Goal: Information Seeking & Learning: Check status

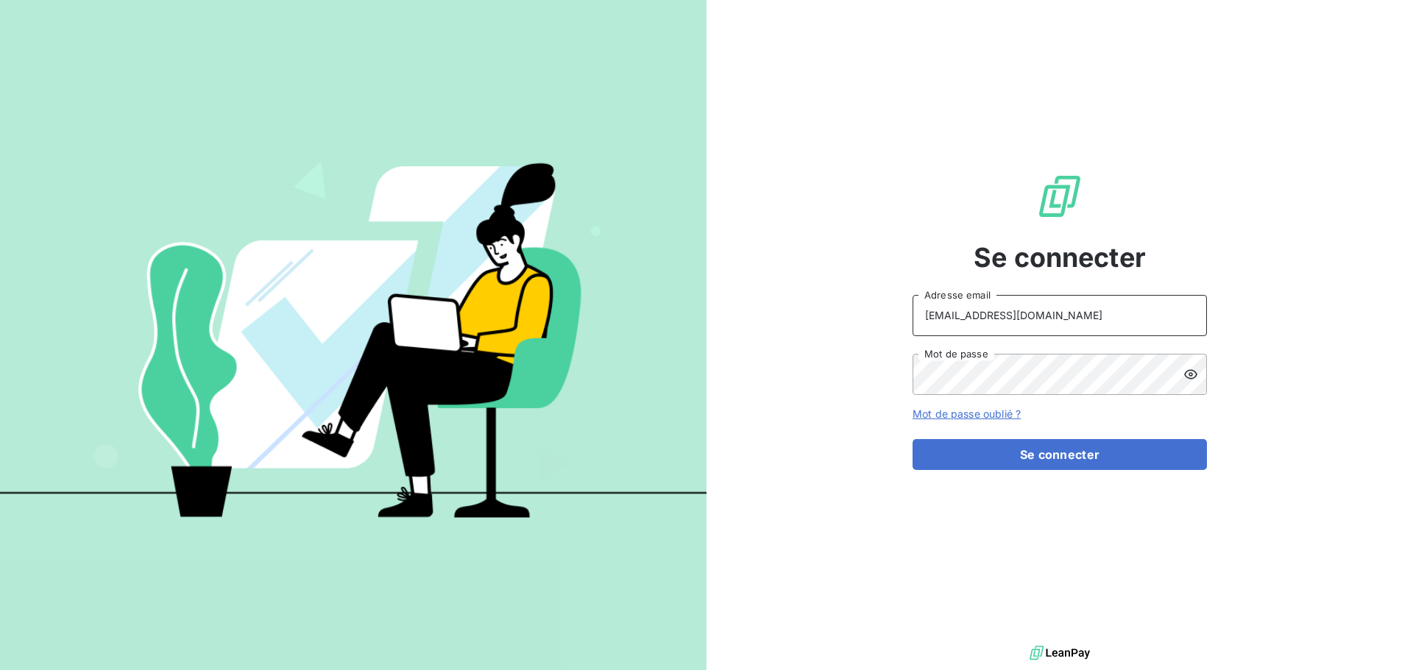
click at [1032, 326] on input "[EMAIL_ADDRESS][DOMAIN_NAME]" at bounding box center [1060, 315] width 294 height 41
type input "[EMAIL_ADDRESS][DOMAIN_NAME]"
click at [1024, 467] on button "Se connecter" at bounding box center [1060, 454] width 294 height 31
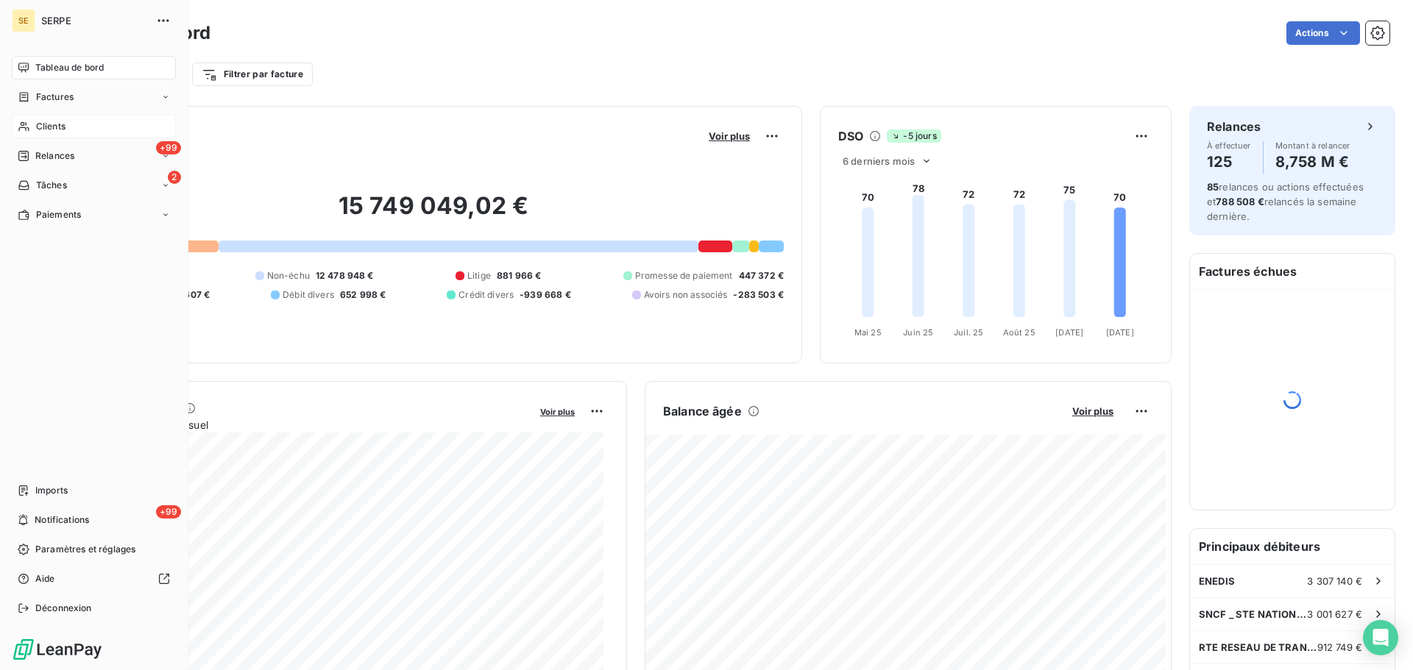
click at [71, 127] on div "Clients" at bounding box center [94, 127] width 164 height 24
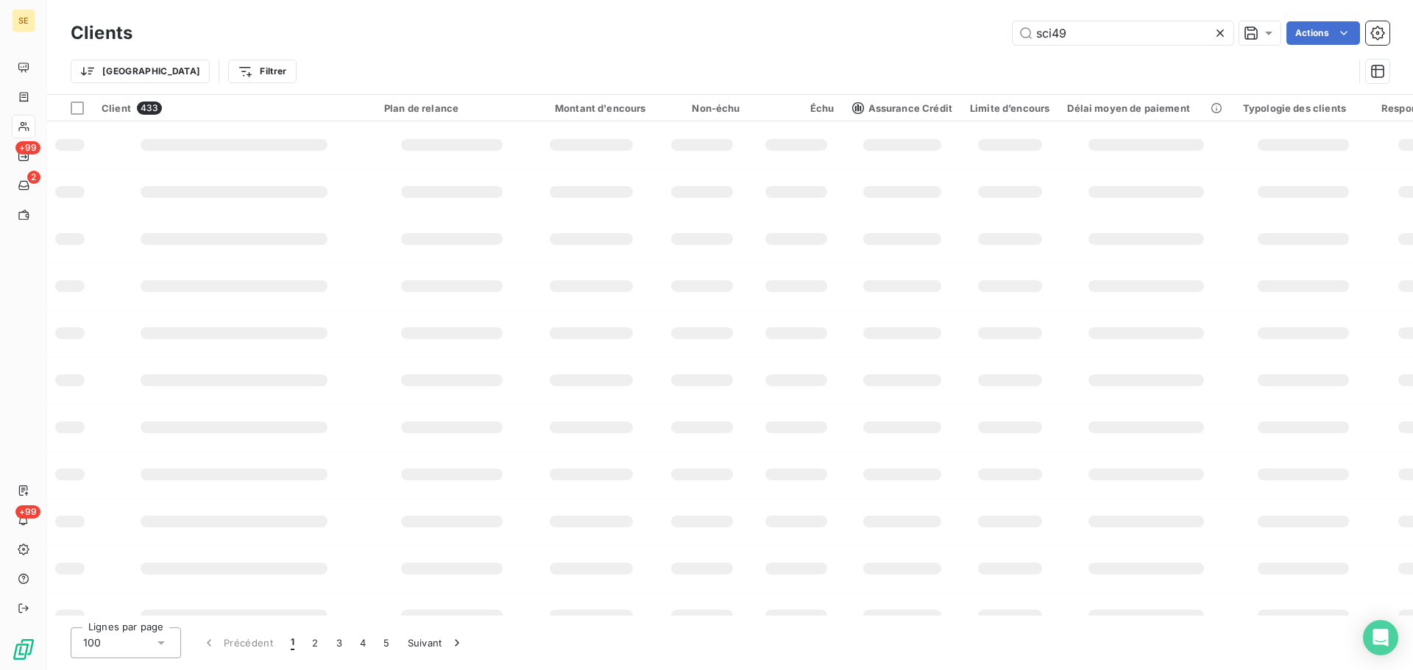
type input "sci49"
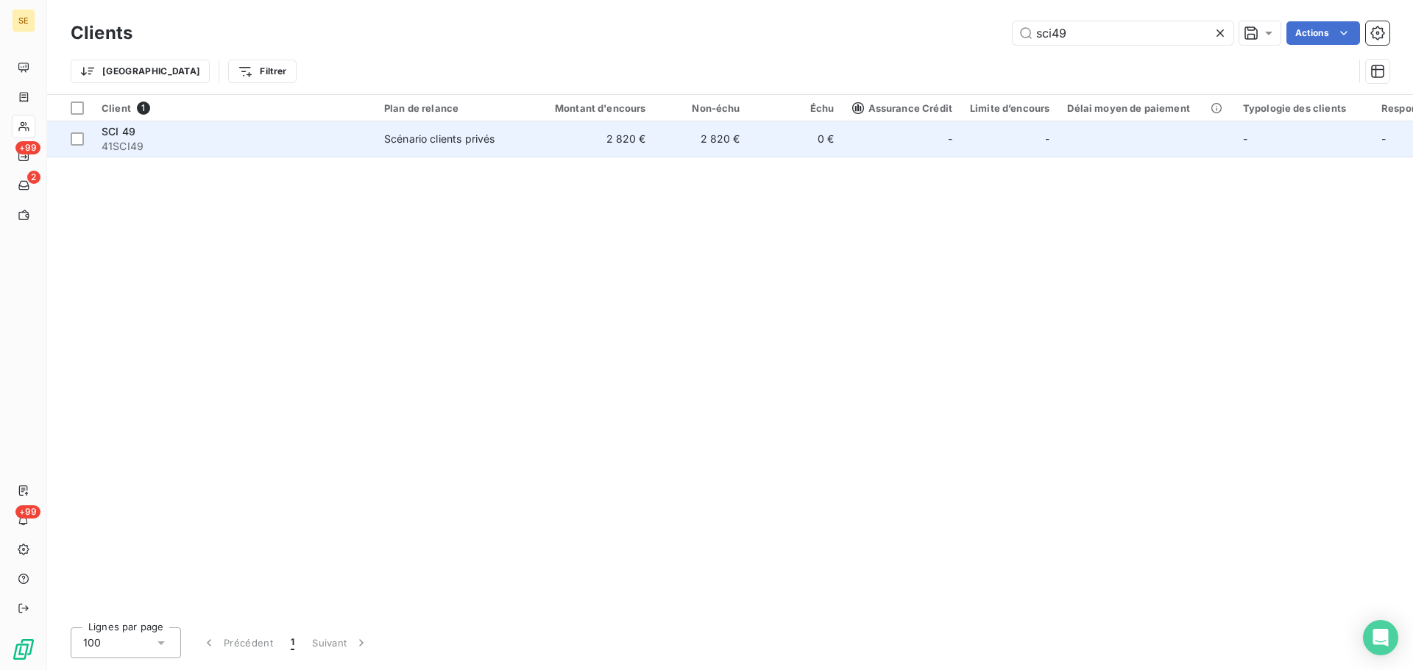
click at [507, 146] on span "Scénario clients privés" at bounding box center [451, 139] width 135 height 15
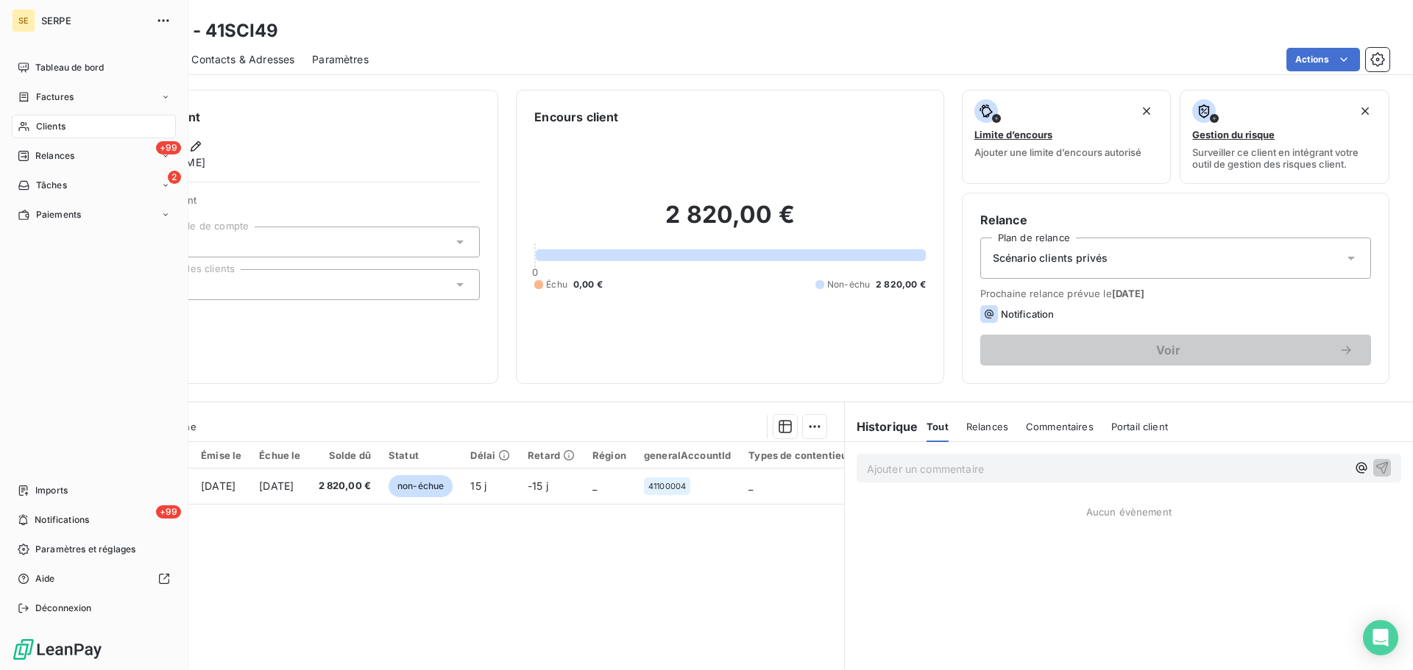
click at [70, 127] on div "Clients" at bounding box center [94, 127] width 164 height 24
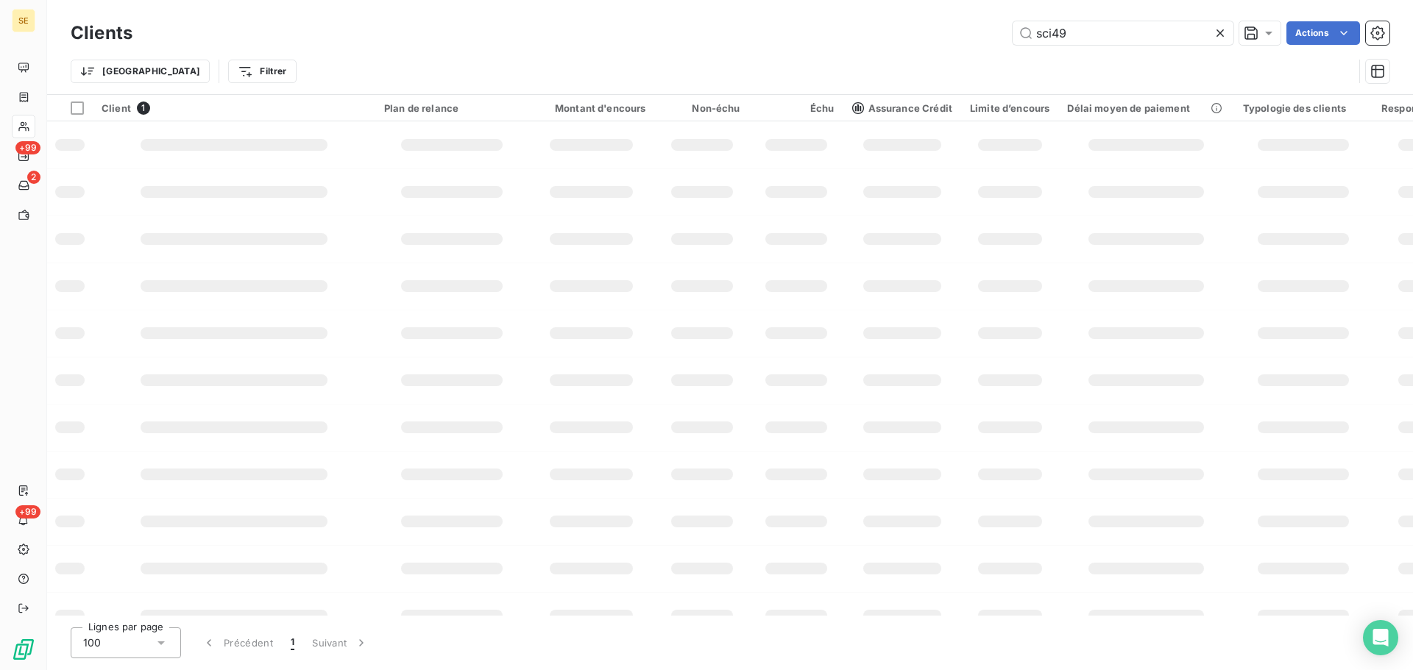
drag, startPoint x: 1077, startPoint y: 35, endPoint x: 948, endPoint y: 7, distance: 132.7
click at [948, 7] on div "Clients sci49 Actions Trier Filtrer" at bounding box center [730, 47] width 1366 height 94
click at [1058, 31] on input "bouyues" at bounding box center [1123, 33] width 221 height 24
type input "bouygues"
click at [1153, 35] on input "bouygues" at bounding box center [1123, 33] width 221 height 24
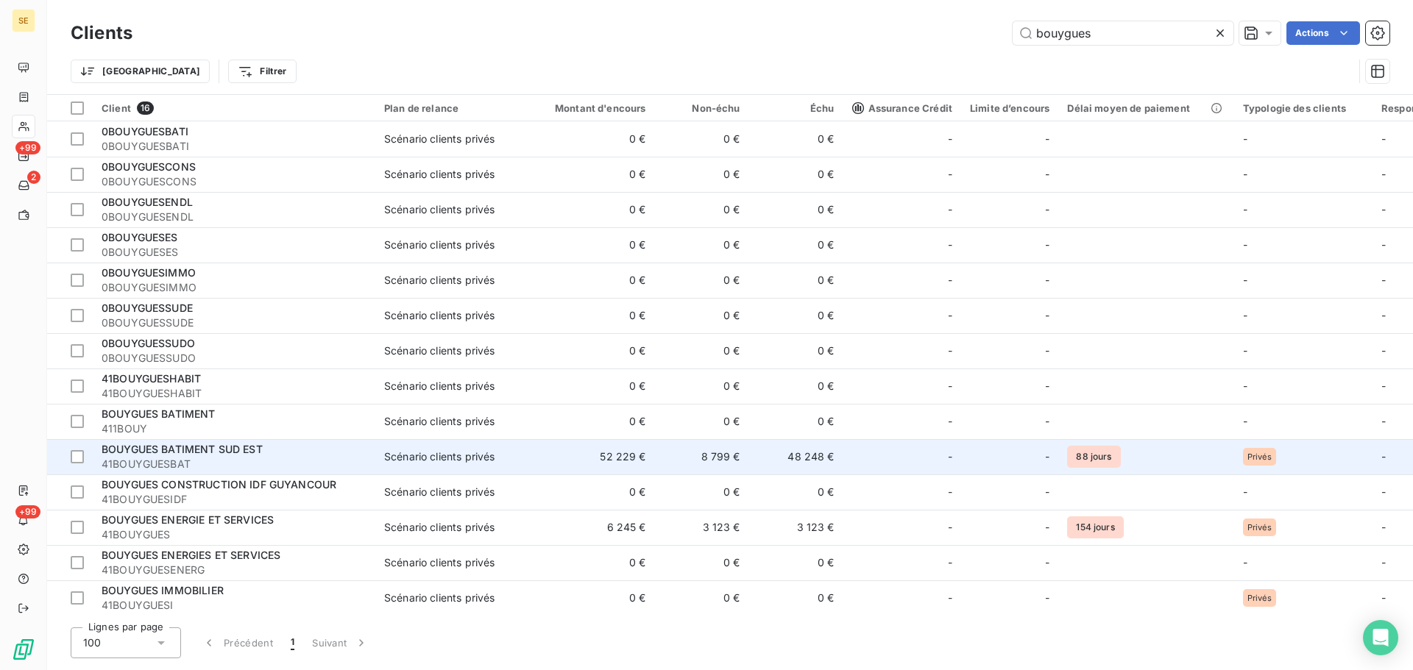
click at [354, 460] on span "41BOUYGUESBAT" at bounding box center [234, 464] width 265 height 15
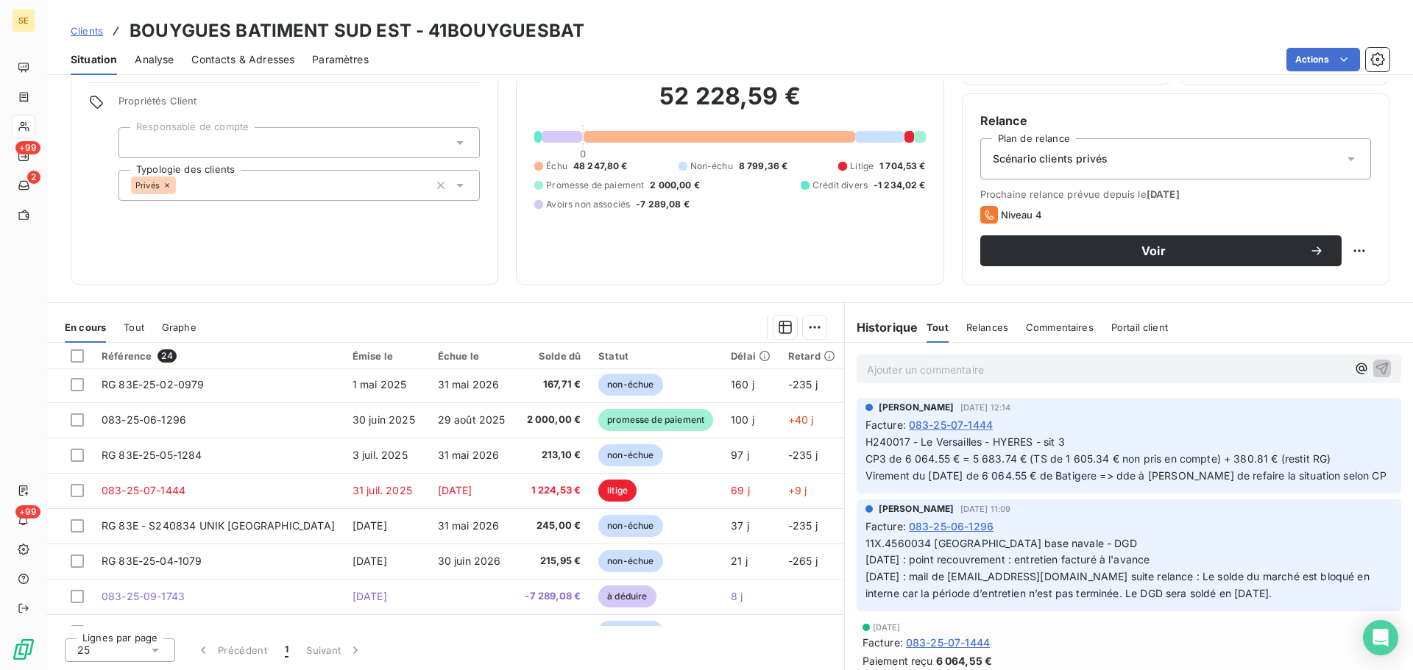
scroll to position [589, 0]
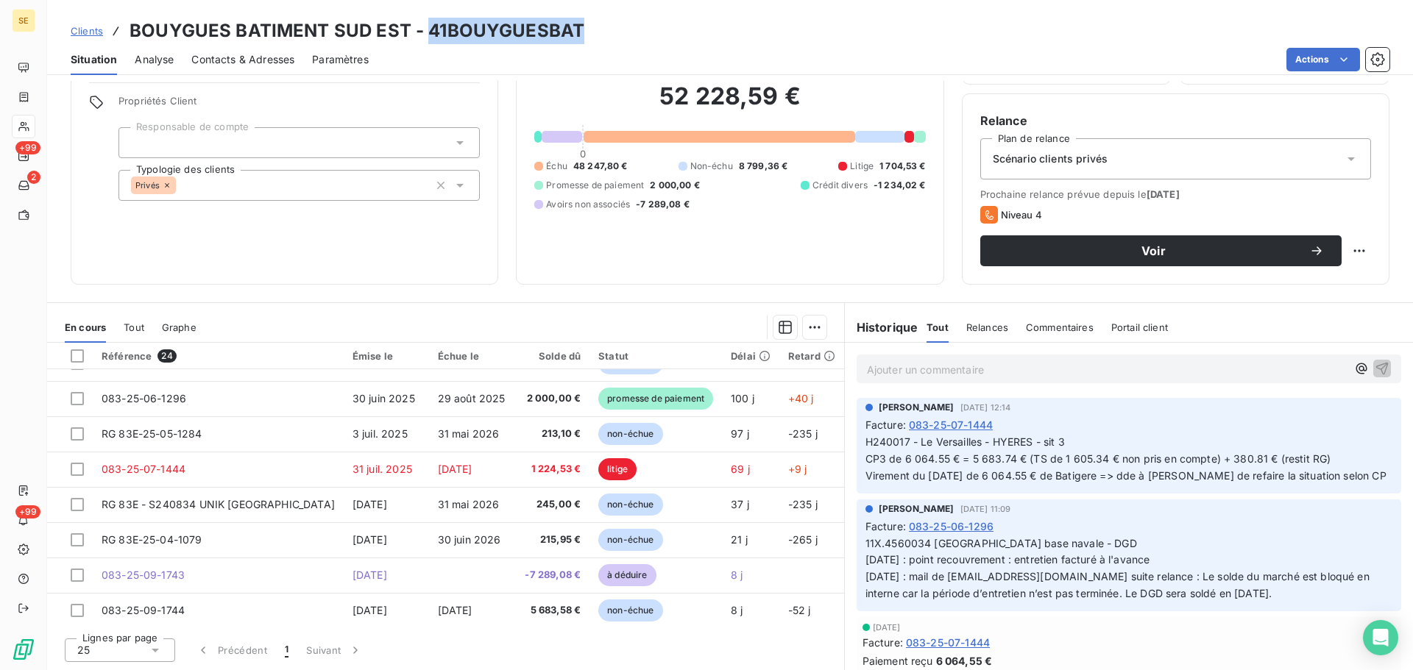
drag, startPoint x: 587, startPoint y: 32, endPoint x: 425, endPoint y: 39, distance: 162.8
click at [425, 39] on div "Clients BOUYGUES BATIMENT SUD EST - 41BOUYGUESBAT" at bounding box center [730, 31] width 1366 height 26
copy h3 "41BOUYGUESBAT"
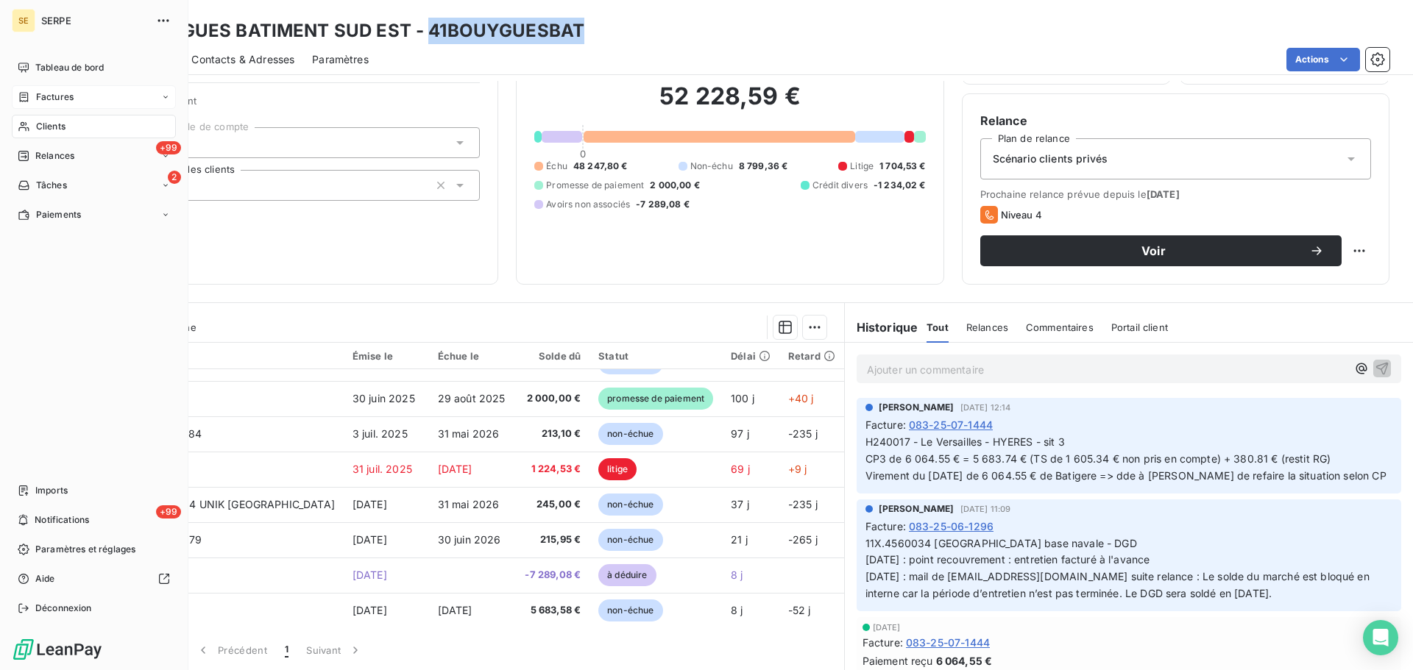
click at [70, 99] on span "Factures" at bounding box center [55, 97] width 38 height 13
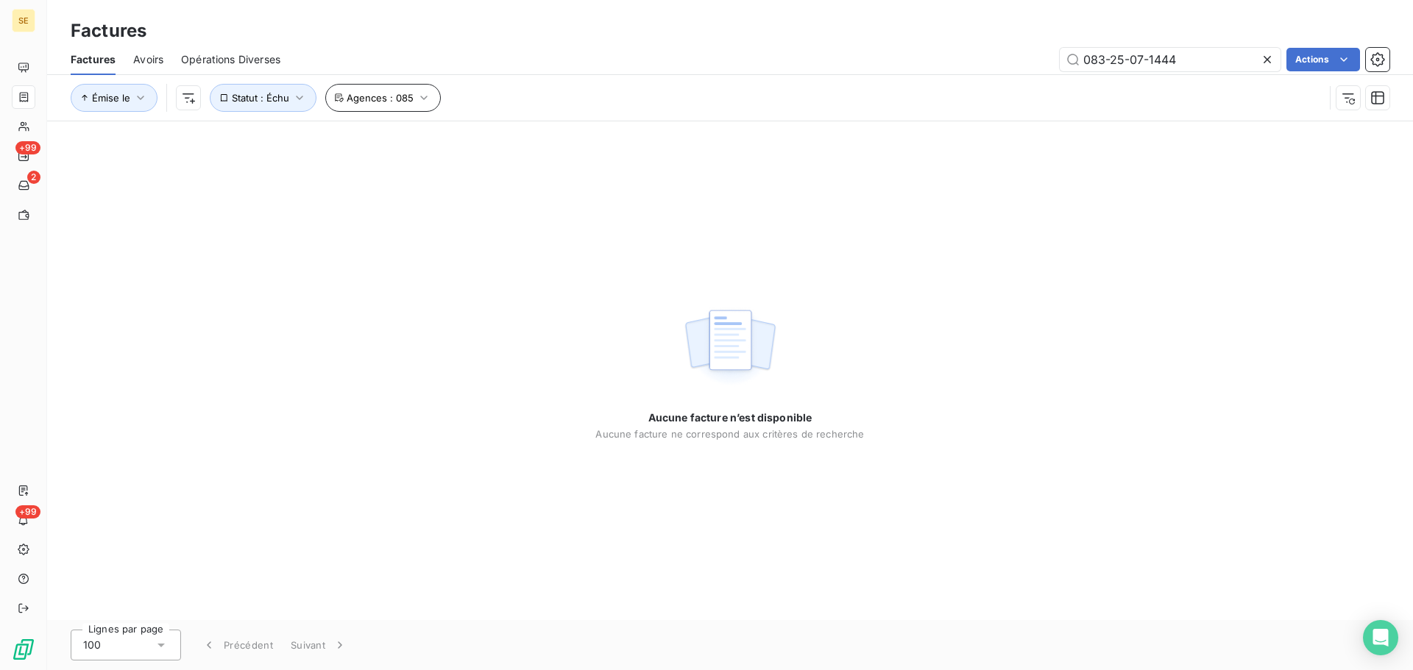
type input "083-25-07-1444"
click at [405, 95] on span "Agences : 085" at bounding box center [380, 98] width 67 height 12
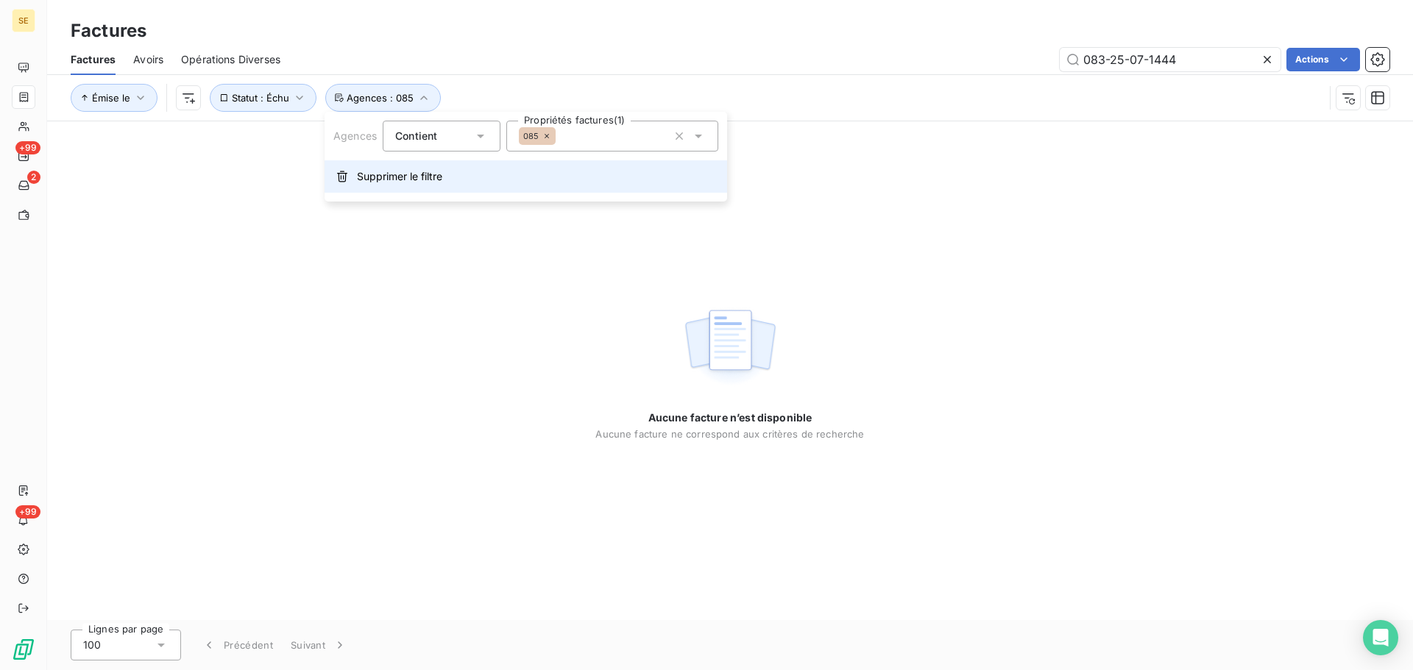
click at [434, 177] on span "Supprimer le filtre" at bounding box center [399, 176] width 85 height 15
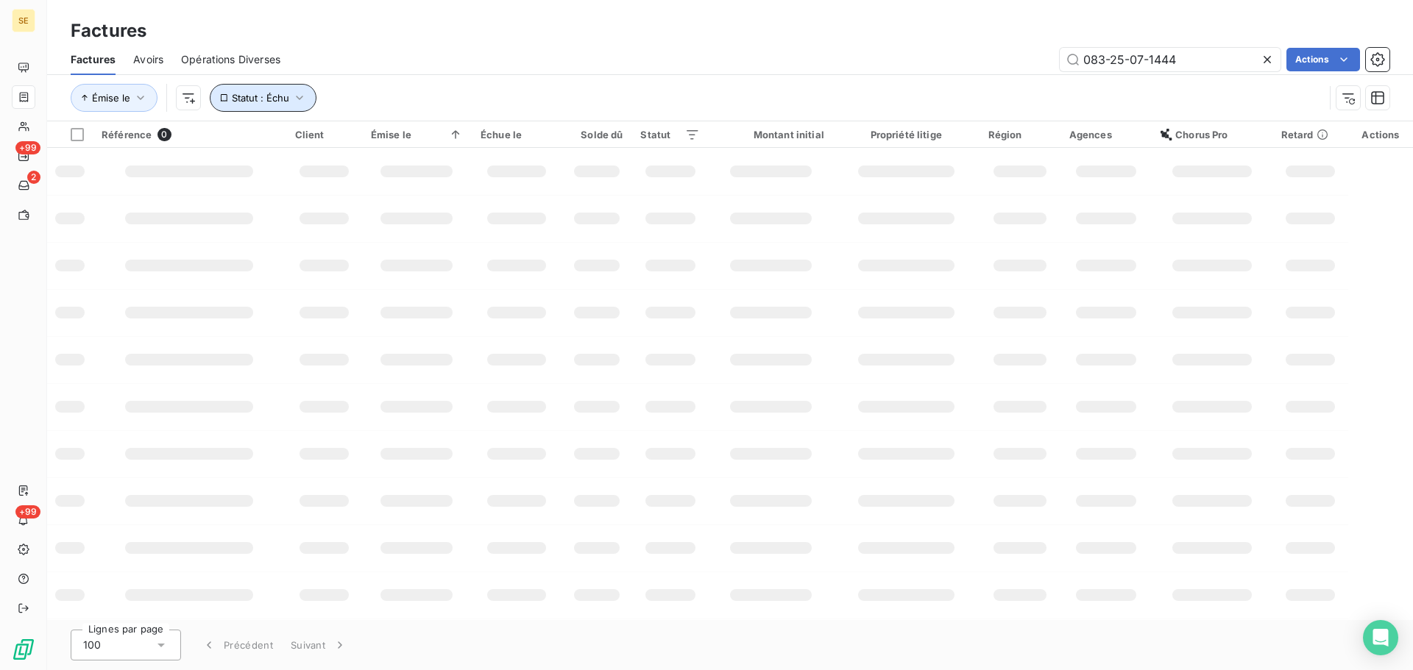
click at [261, 100] on span "Statut : Échu" at bounding box center [260, 98] width 57 height 12
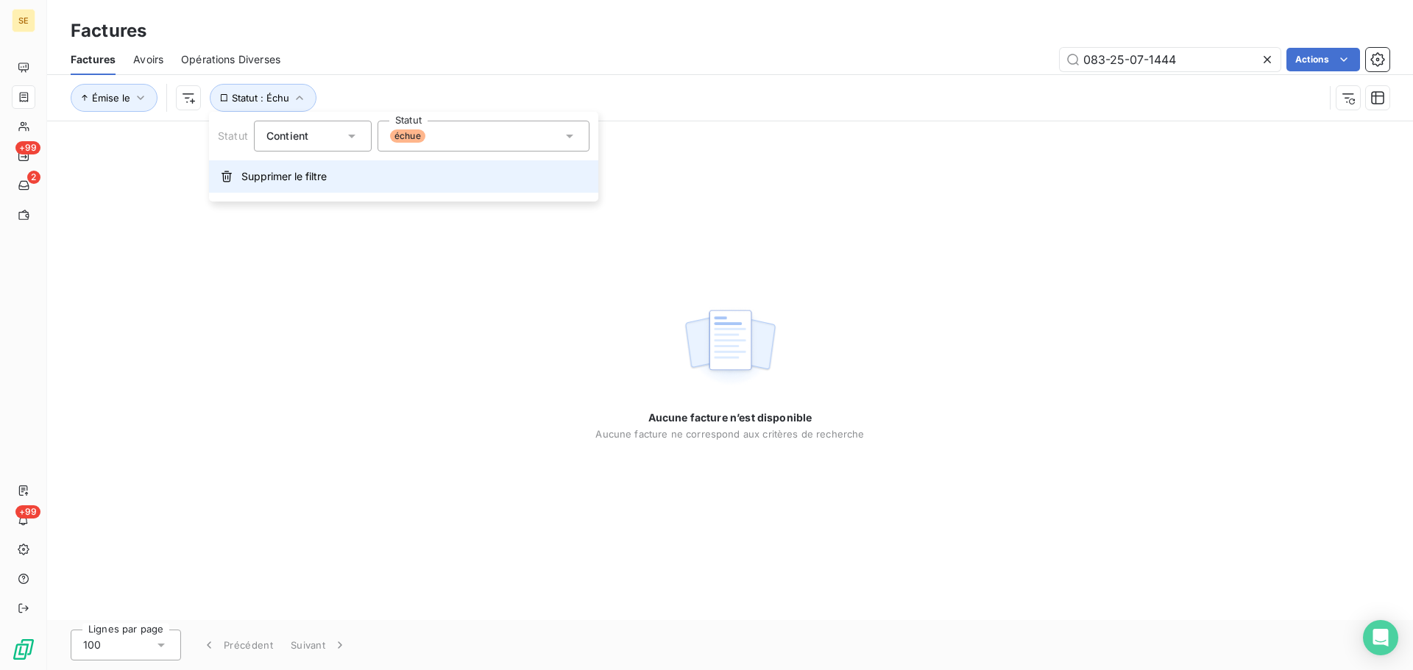
click at [289, 167] on button "Supprimer le filtre" at bounding box center [403, 176] width 389 height 32
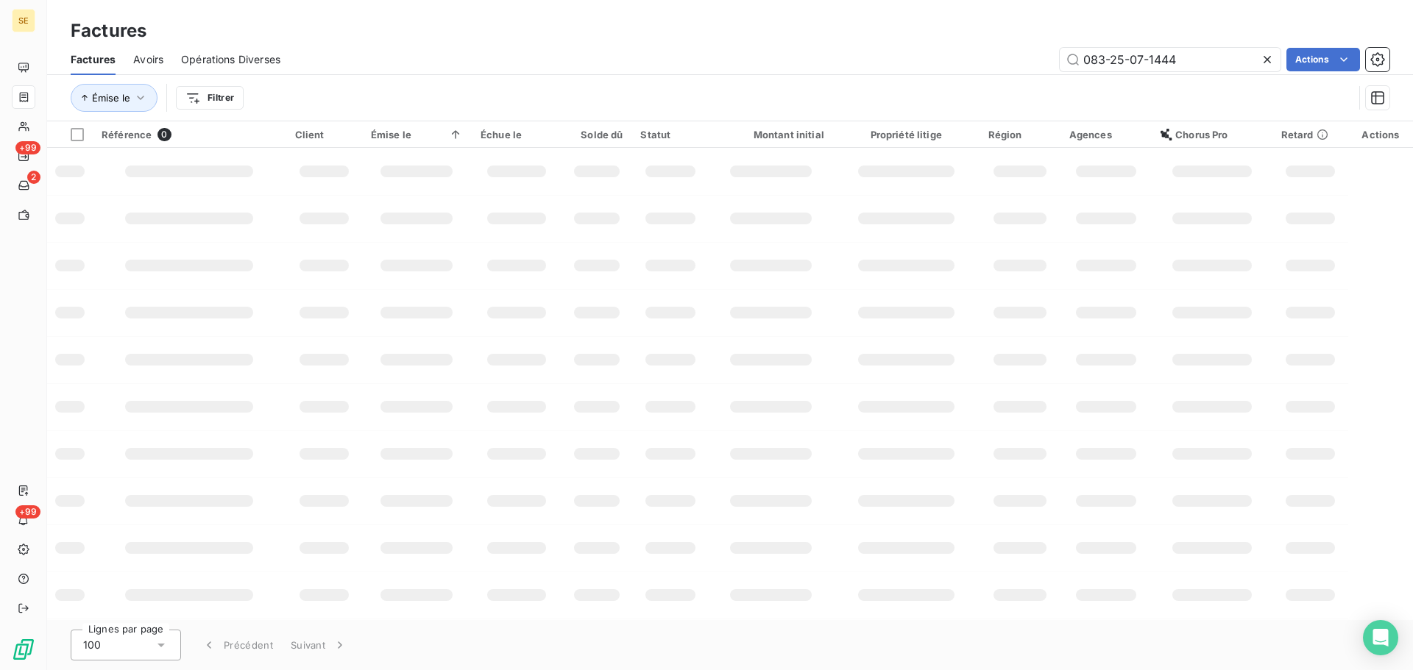
click at [620, 73] on div "Factures Avoirs Opérations Diverses 083-25-07-1444 Actions" at bounding box center [730, 59] width 1366 height 31
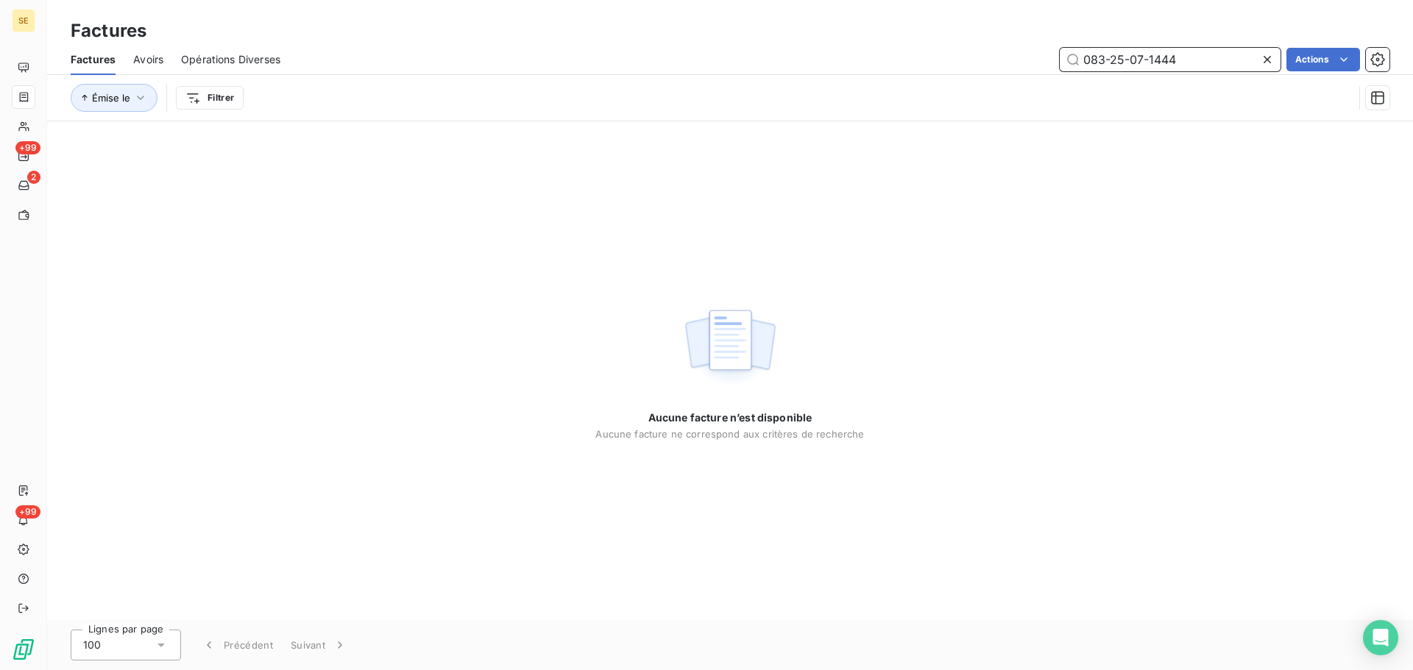
click at [1181, 60] on input "083-25-07-1444" at bounding box center [1170, 60] width 221 height 24
click at [1082, 58] on input "083-25-07-1444" at bounding box center [1170, 60] width 221 height 24
click at [1158, 54] on input "083-25-07-1444" at bounding box center [1170, 60] width 221 height 24
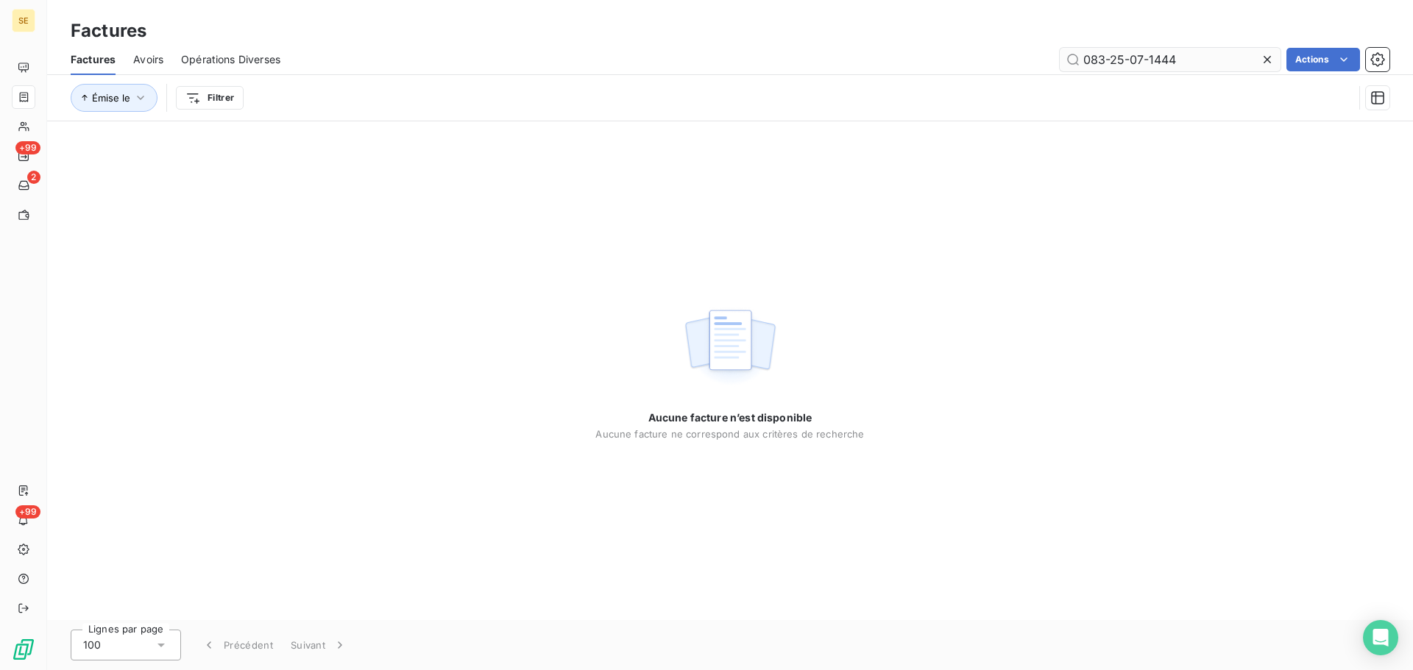
click at [1263, 57] on icon at bounding box center [1267, 59] width 15 height 15
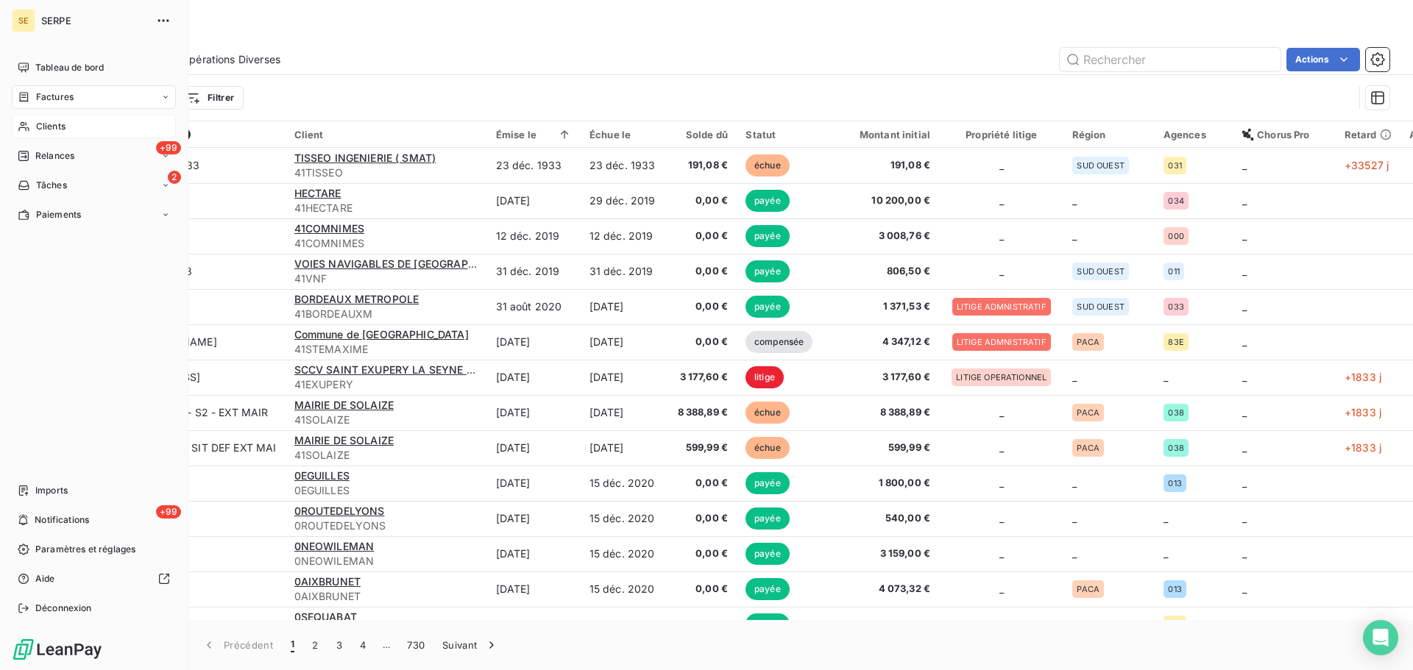
click at [38, 117] on div "Clients" at bounding box center [94, 127] width 164 height 24
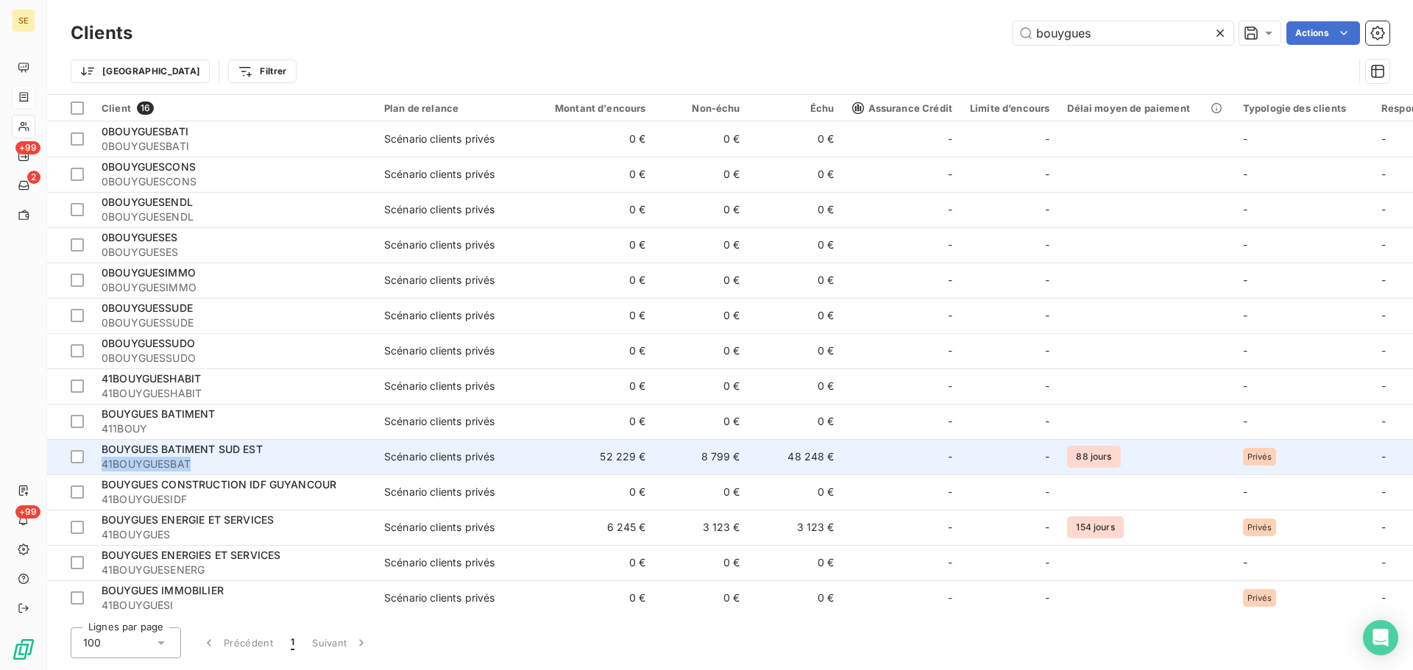
drag, startPoint x: 194, startPoint y: 464, endPoint x: 102, endPoint y: 466, distance: 92.0
click at [102, 466] on span "41BOUYGUESBAT" at bounding box center [234, 464] width 265 height 15
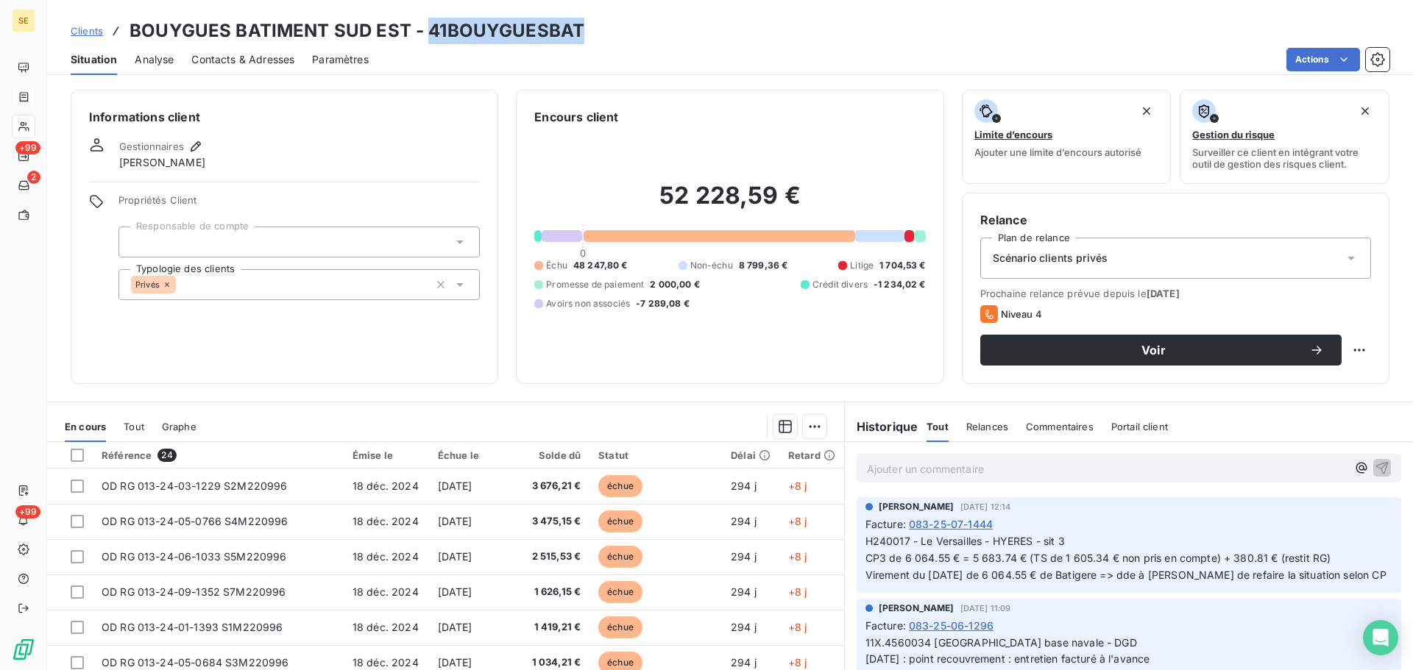
drag, startPoint x: 579, startPoint y: 37, endPoint x: 428, endPoint y: 36, distance: 150.9
click at [428, 36] on div "Clients BOUYGUES BATIMENT SUD EST - 41BOUYGUESBAT" at bounding box center [730, 31] width 1366 height 26
copy h3 "41BOUYGUESBAT"
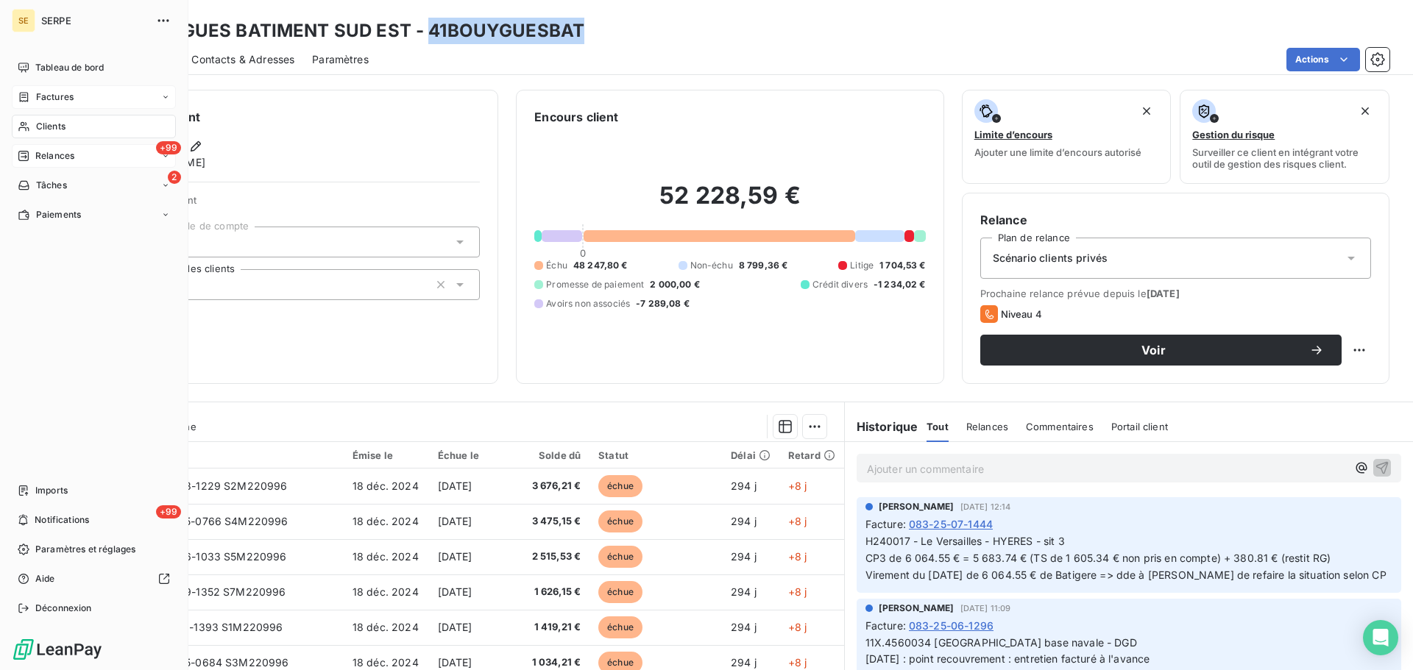
click at [66, 158] on span "Relances" at bounding box center [54, 155] width 39 height 13
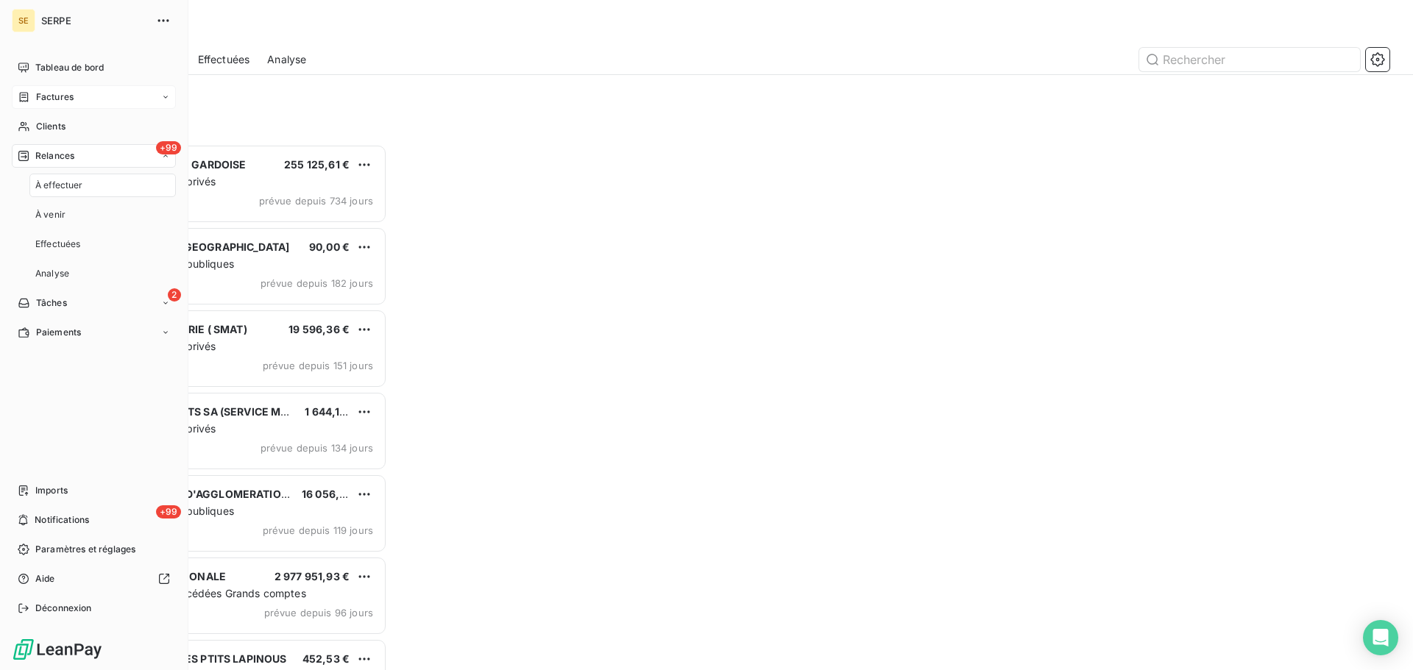
scroll to position [515, 305]
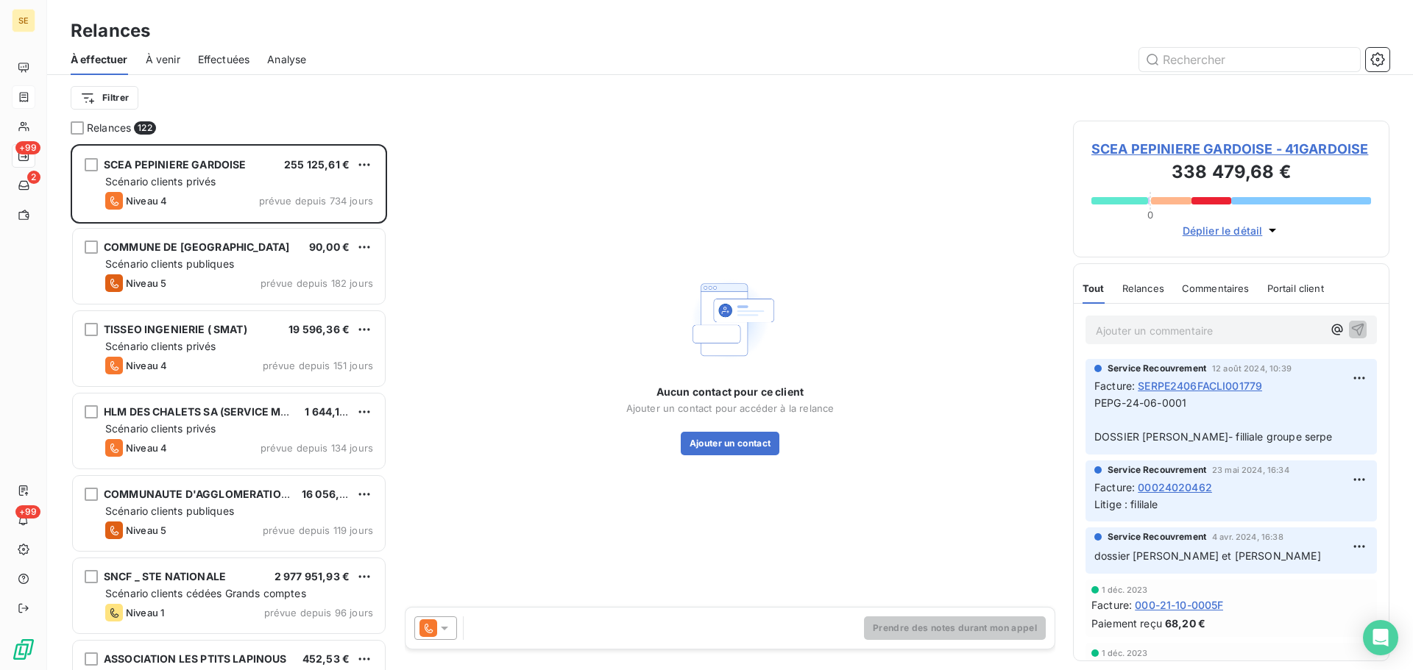
click at [292, 113] on div "Filtrer" at bounding box center [730, 98] width 1319 height 46
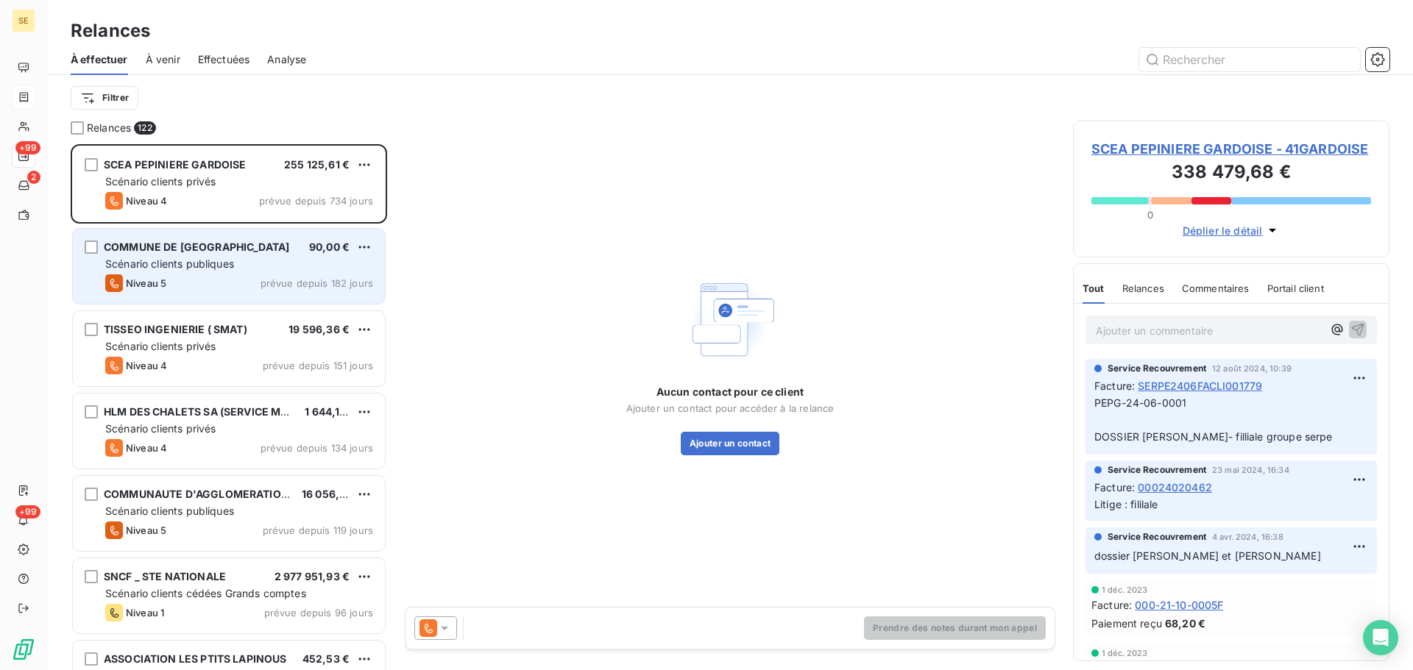
click at [291, 270] on div "Scénario clients publiques" at bounding box center [239, 264] width 268 height 15
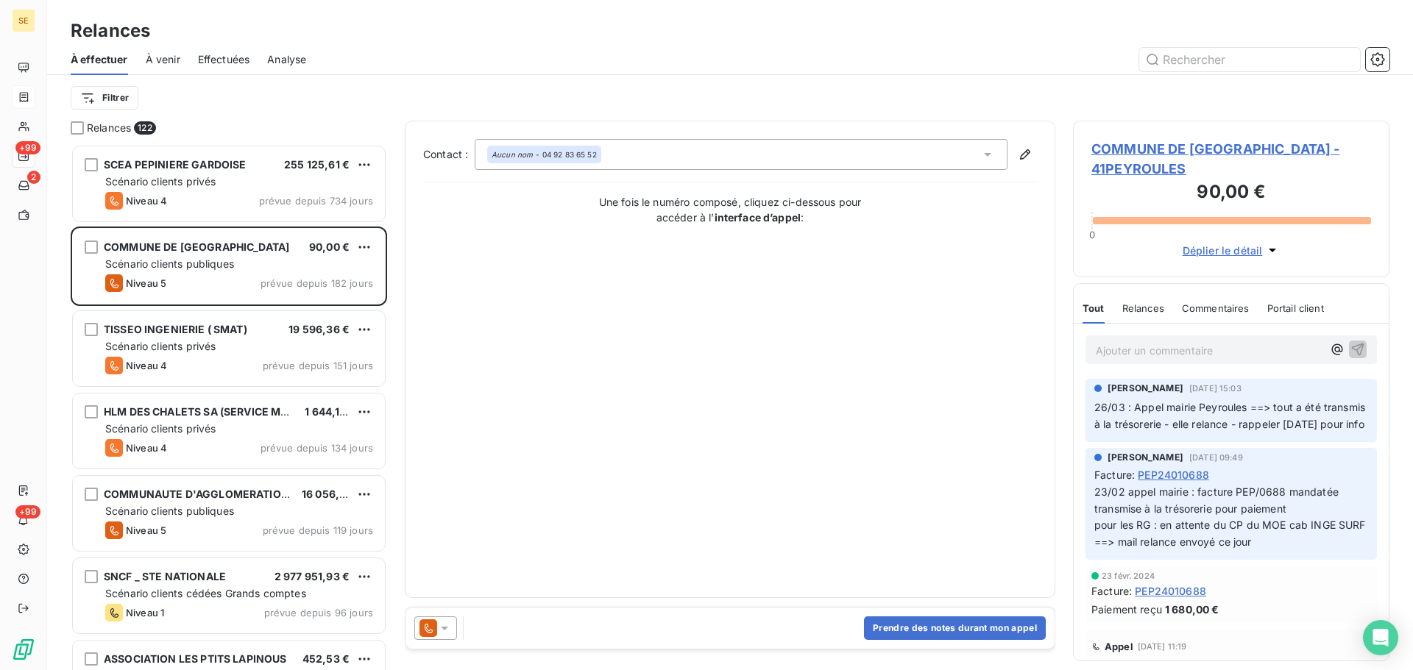
click at [1137, 146] on span "COMMUNE DE [GEOGRAPHIC_DATA] - 41PEYROULES" at bounding box center [1231, 159] width 280 height 40
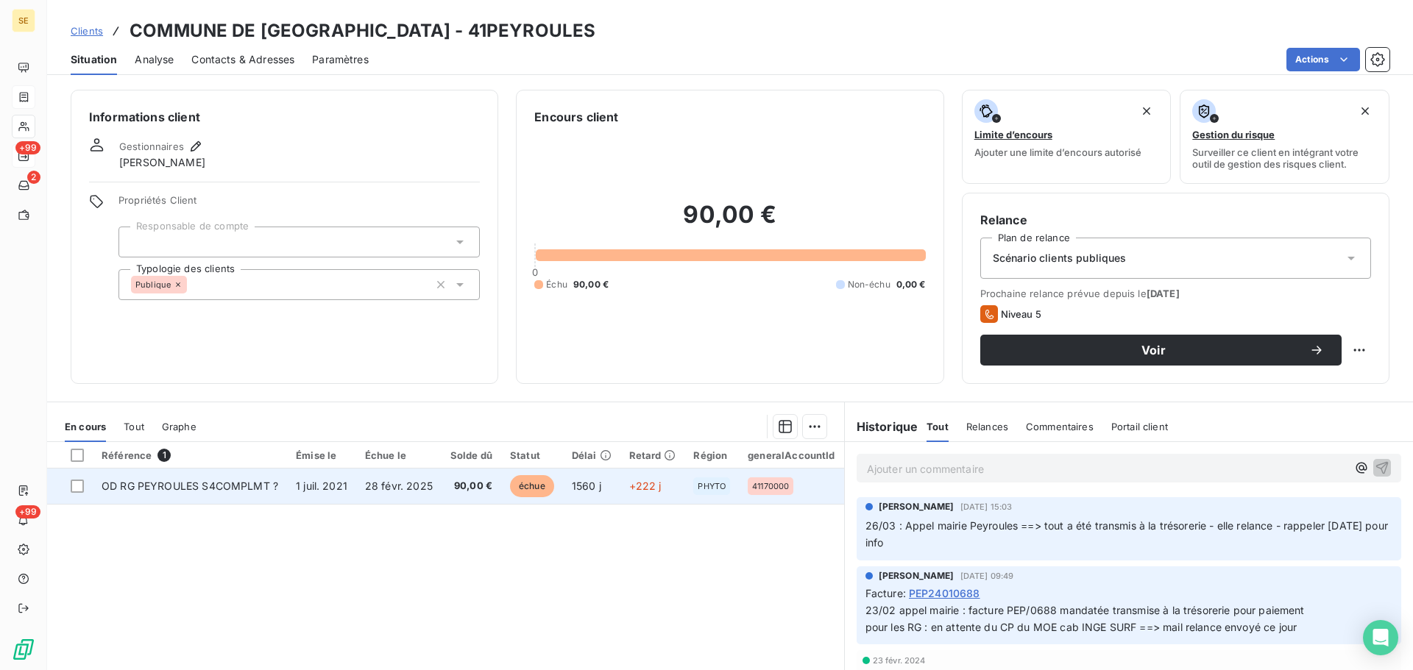
click at [239, 492] on span "OD RG PEYROULES S4COMPLMT ?" at bounding box center [190, 486] width 177 height 13
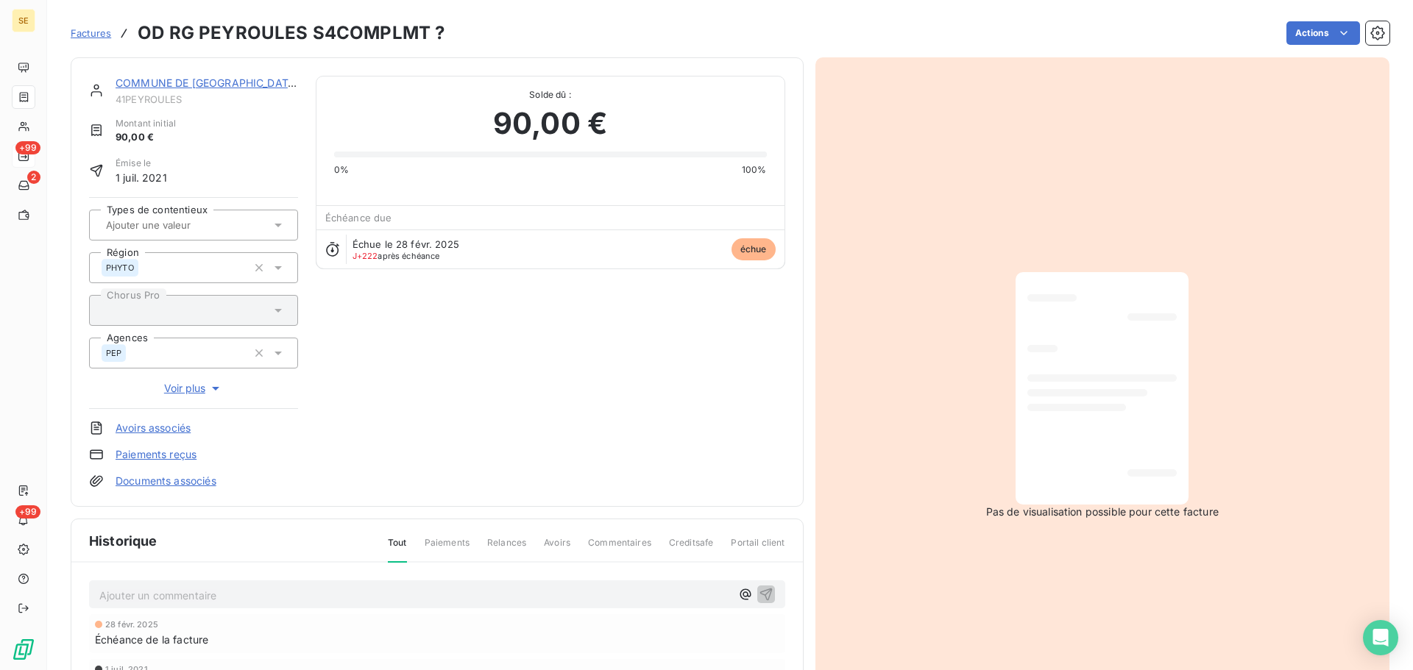
click at [210, 82] on link "COMMUNE DE [GEOGRAPHIC_DATA]" at bounding box center [207, 83] width 183 height 13
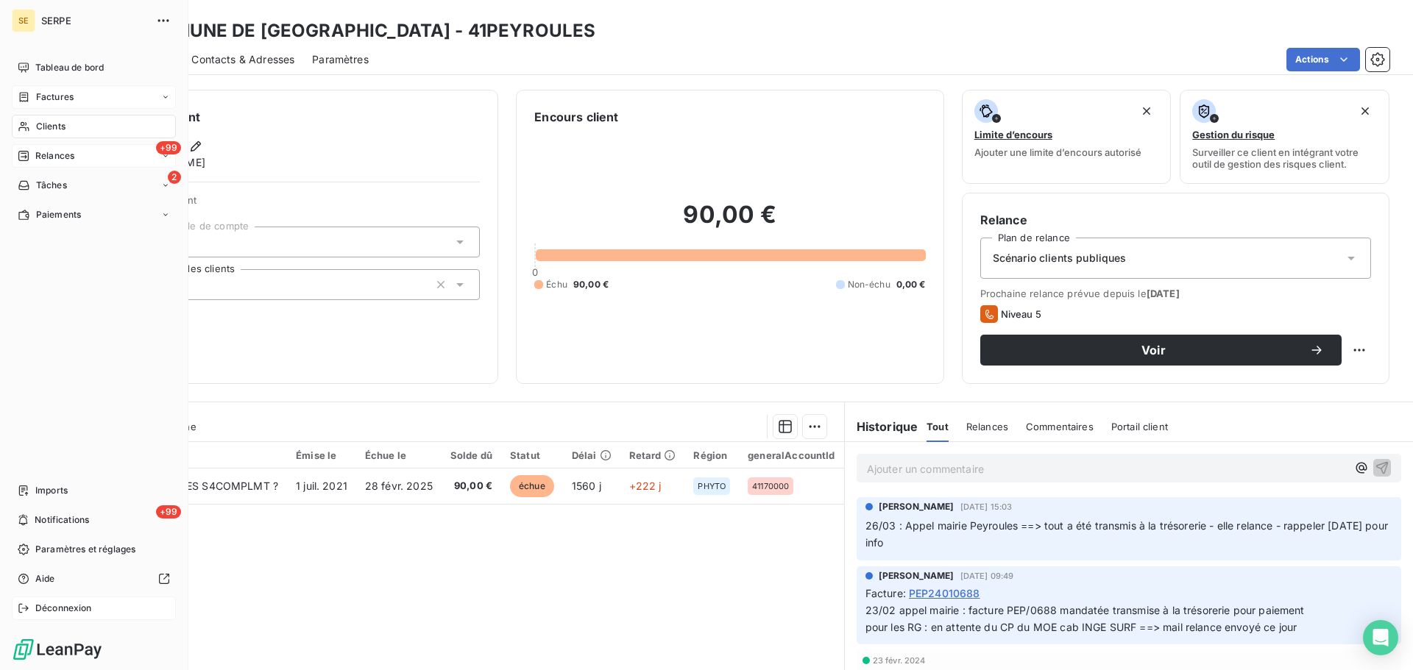
click at [55, 608] on span "Déconnexion" at bounding box center [63, 608] width 57 height 13
